Goal: Task Accomplishment & Management: Use online tool/utility

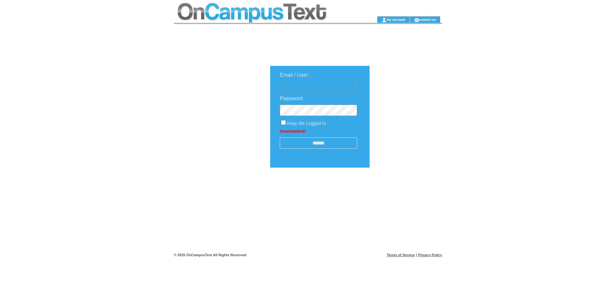
type input "**********"
click at [334, 142] on input "******" at bounding box center [318, 142] width 77 height 11
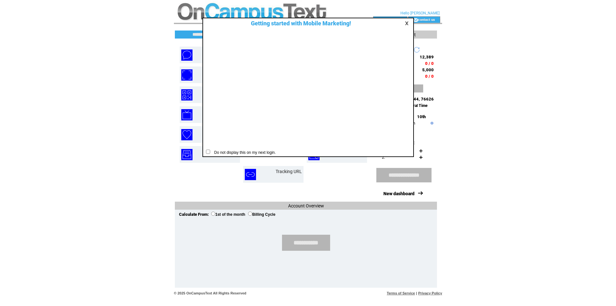
click at [407, 23] on link at bounding box center [408, 23] width 6 height 4
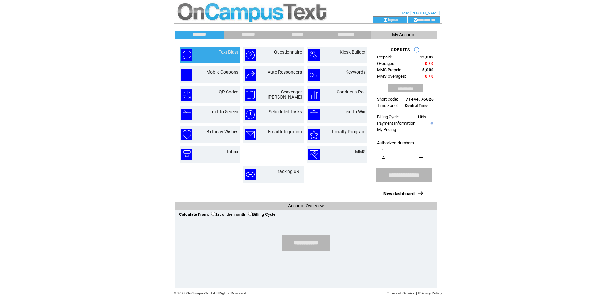
click at [233, 50] on link "Text Blast" at bounding box center [229, 51] width 20 height 5
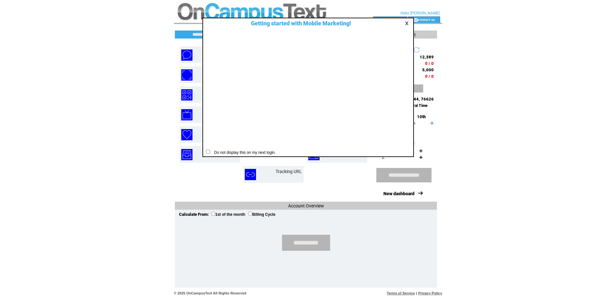
click at [407, 24] on link at bounding box center [408, 23] width 6 height 4
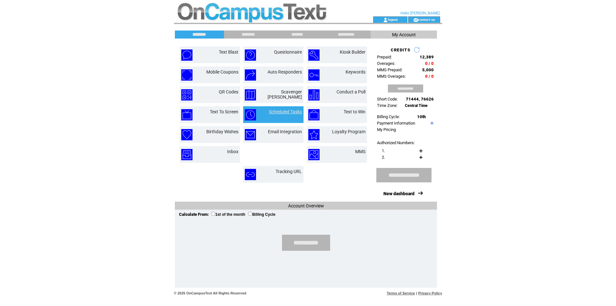
click at [283, 113] on link "Scheduled Tasks" at bounding box center [285, 111] width 33 height 5
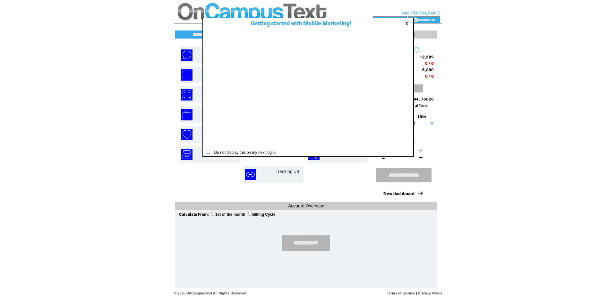
click at [409, 25] on link at bounding box center [408, 23] width 6 height 4
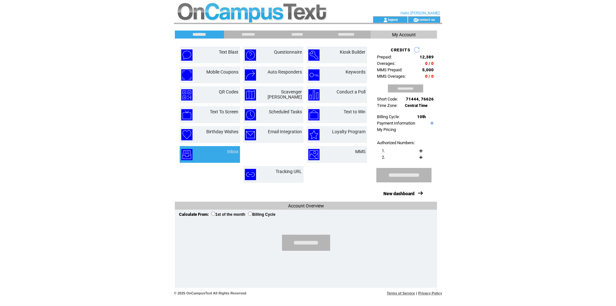
click at [224, 149] on td "Inbox" at bounding box center [225, 154] width 27 height 11
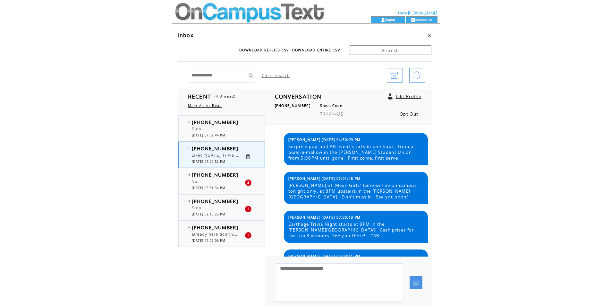
scroll to position [248, 0]
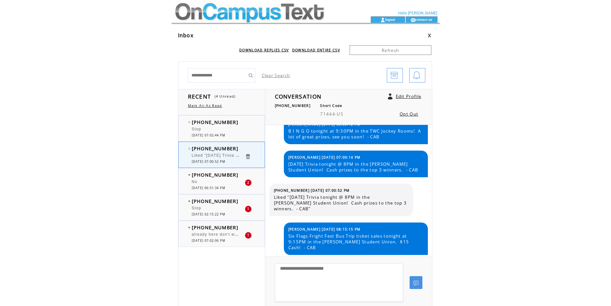
click at [229, 129] on div "Stop" at bounding box center [218, 130] width 53 height 6
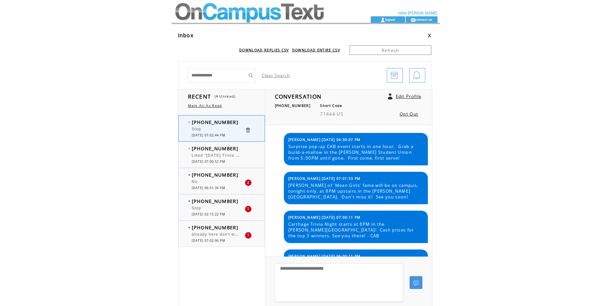
scroll to position [231, 0]
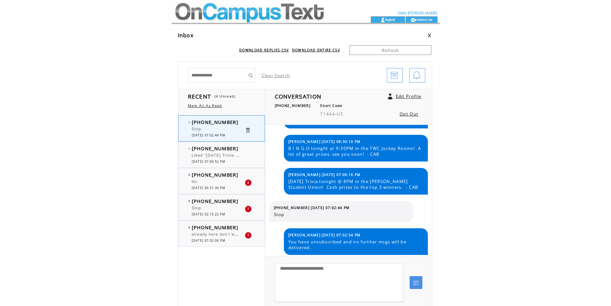
click at [225, 175] on span "[PHONE_NUMBER]" at bounding box center [215, 174] width 47 height 6
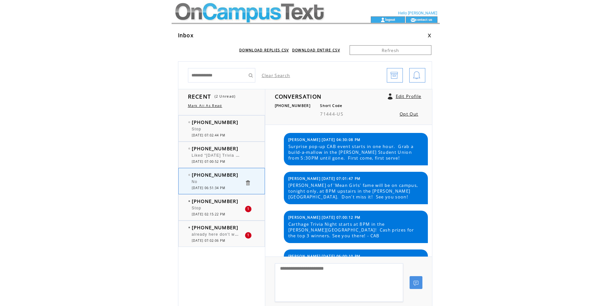
scroll to position [270, 0]
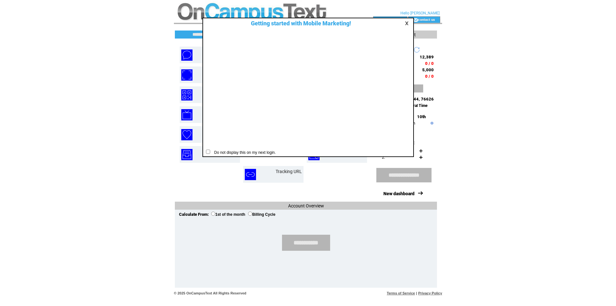
click at [408, 23] on link at bounding box center [408, 23] width 6 height 4
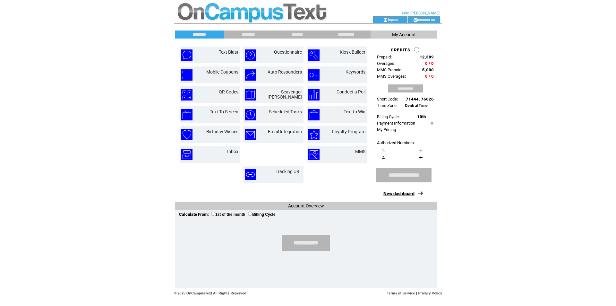
click at [408, 193] on link "New dashboard" at bounding box center [398, 193] width 31 height 5
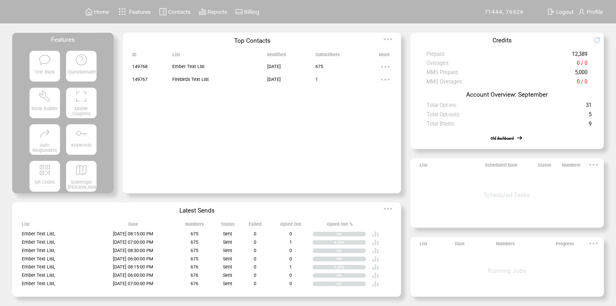
click at [213, 15] on span "Reports" at bounding box center [217, 12] width 20 height 6
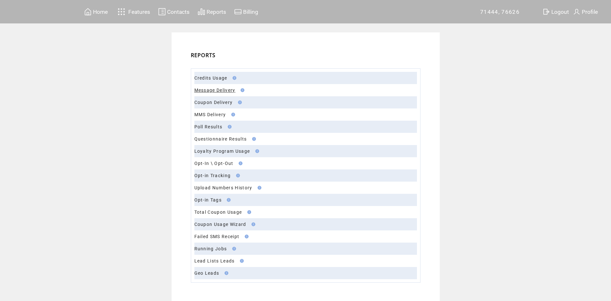
click at [219, 90] on link "Message Delivery" at bounding box center [214, 90] width 41 height 5
